Goal: Information Seeking & Learning: Learn about a topic

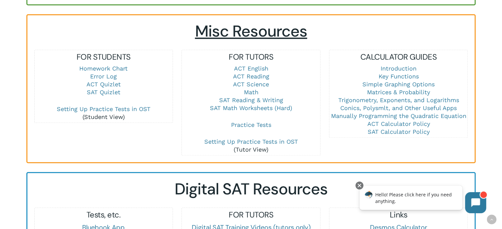
scroll to position [441, 0]
click at [247, 92] on link "Math" at bounding box center [250, 92] width 15 height 7
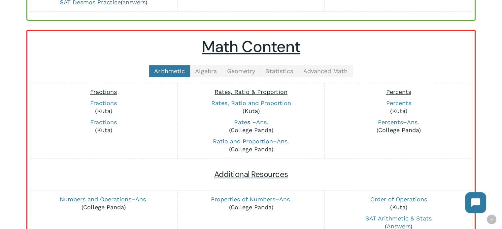
scroll to position [153, 0]
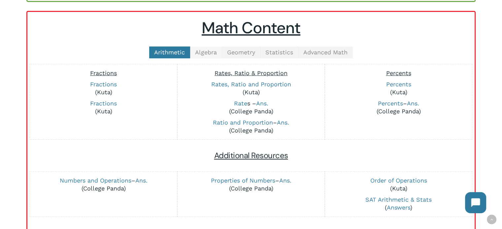
click at [203, 54] on span "Algebra" at bounding box center [206, 52] width 22 height 7
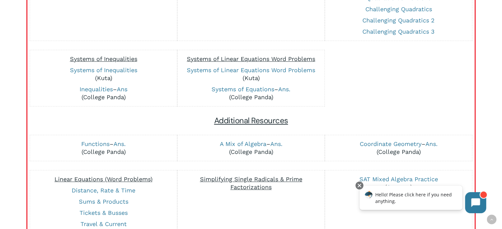
scroll to position [499, 0]
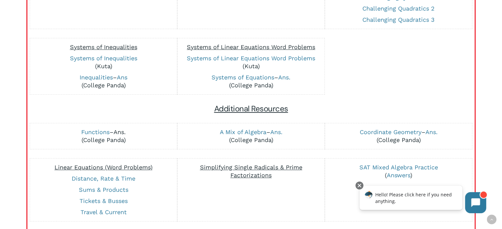
click at [121, 132] on link "Ans." at bounding box center [119, 132] width 12 height 7
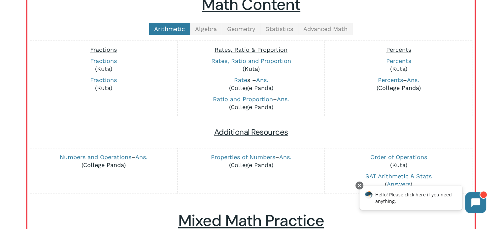
scroll to position [177, 0]
click at [206, 30] on span "Algebra" at bounding box center [206, 28] width 22 height 7
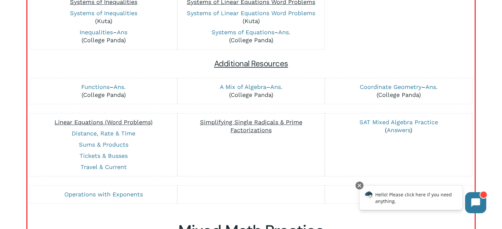
scroll to position [544, 0]
click at [96, 86] on link "Functions" at bounding box center [95, 87] width 28 height 7
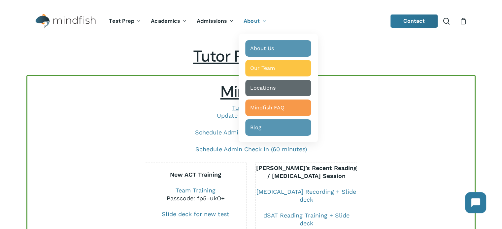
click at [252, 21] on span "About" at bounding box center [251, 20] width 16 height 7
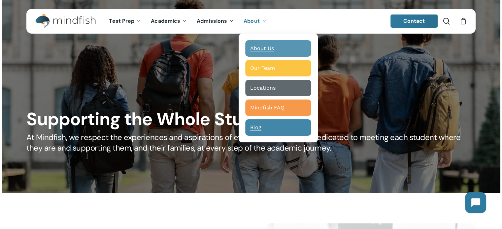
click at [256, 127] on span "Blog" at bounding box center [255, 127] width 11 height 6
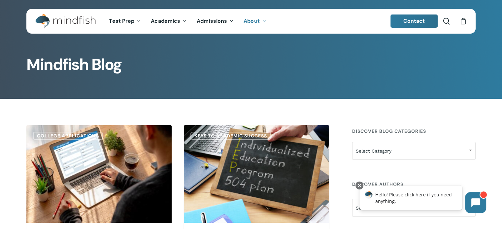
drag, startPoint x: 350, startPoint y: 99, endPoint x: 341, endPoint y: 99, distance: 9.6
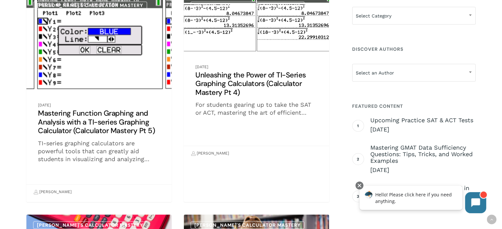
scroll to position [5406, 0]
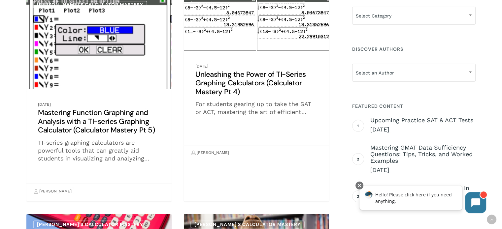
click at [97, 72] on link "Mastering Function Graphing and Analysis with a TI-series Graphing Calculator (…" at bounding box center [98, 96] width 145 height 205
